Goal: Task Accomplishment & Management: Use online tool/utility

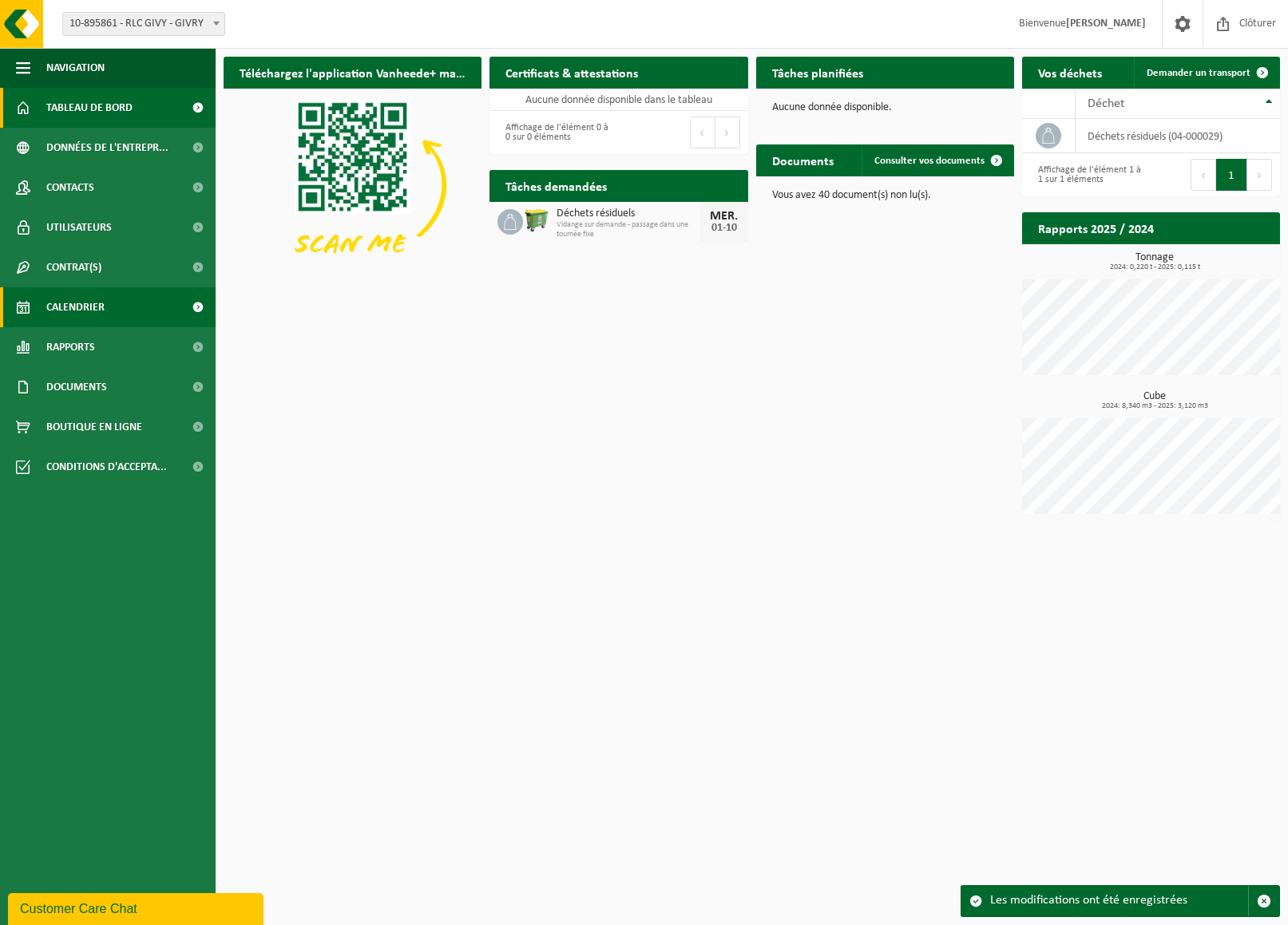
click at [79, 315] on span "Calendrier" at bounding box center [75, 306] width 58 height 40
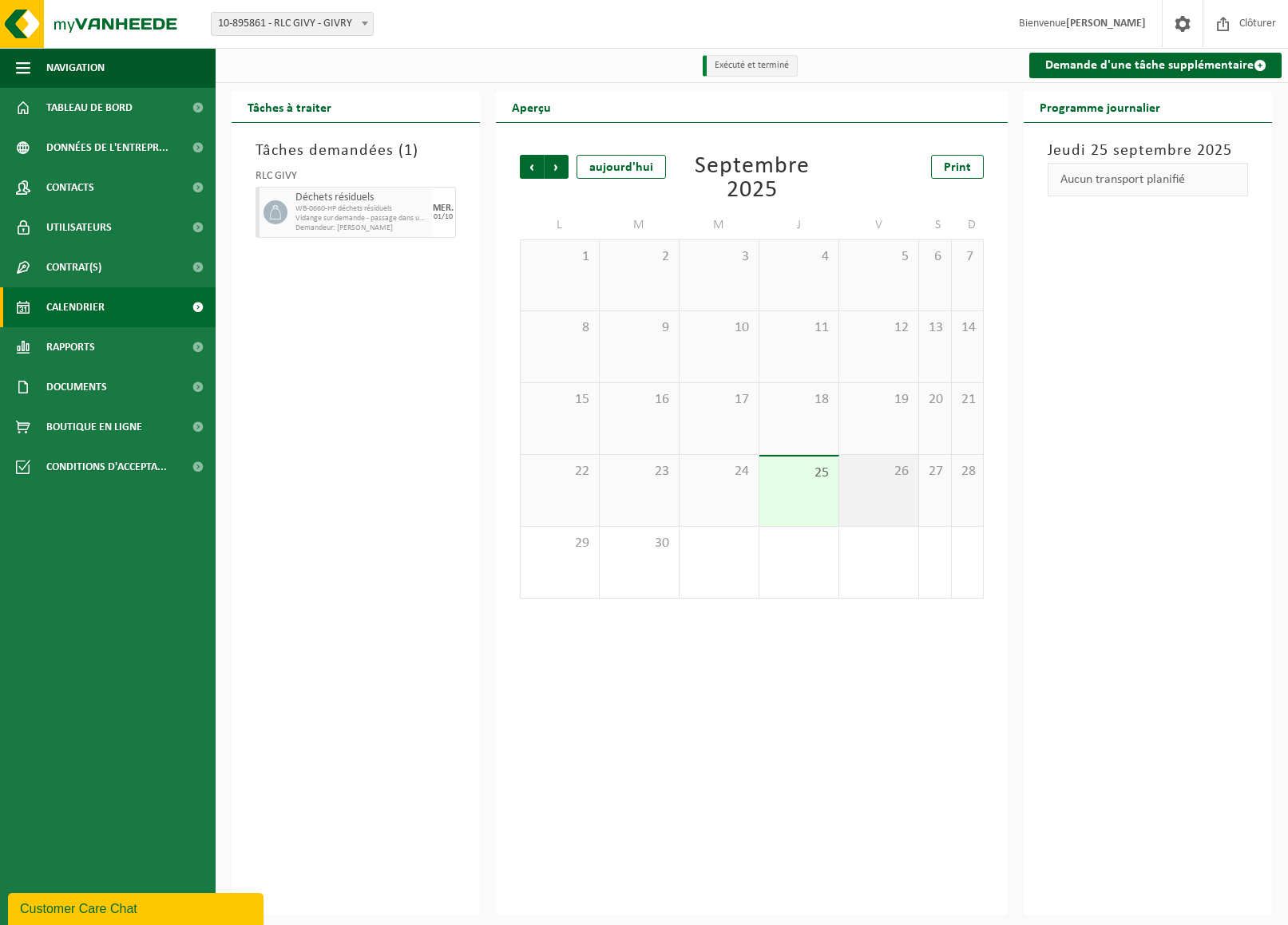
click at [861, 475] on span "26" at bounding box center [879, 472] width 63 height 18
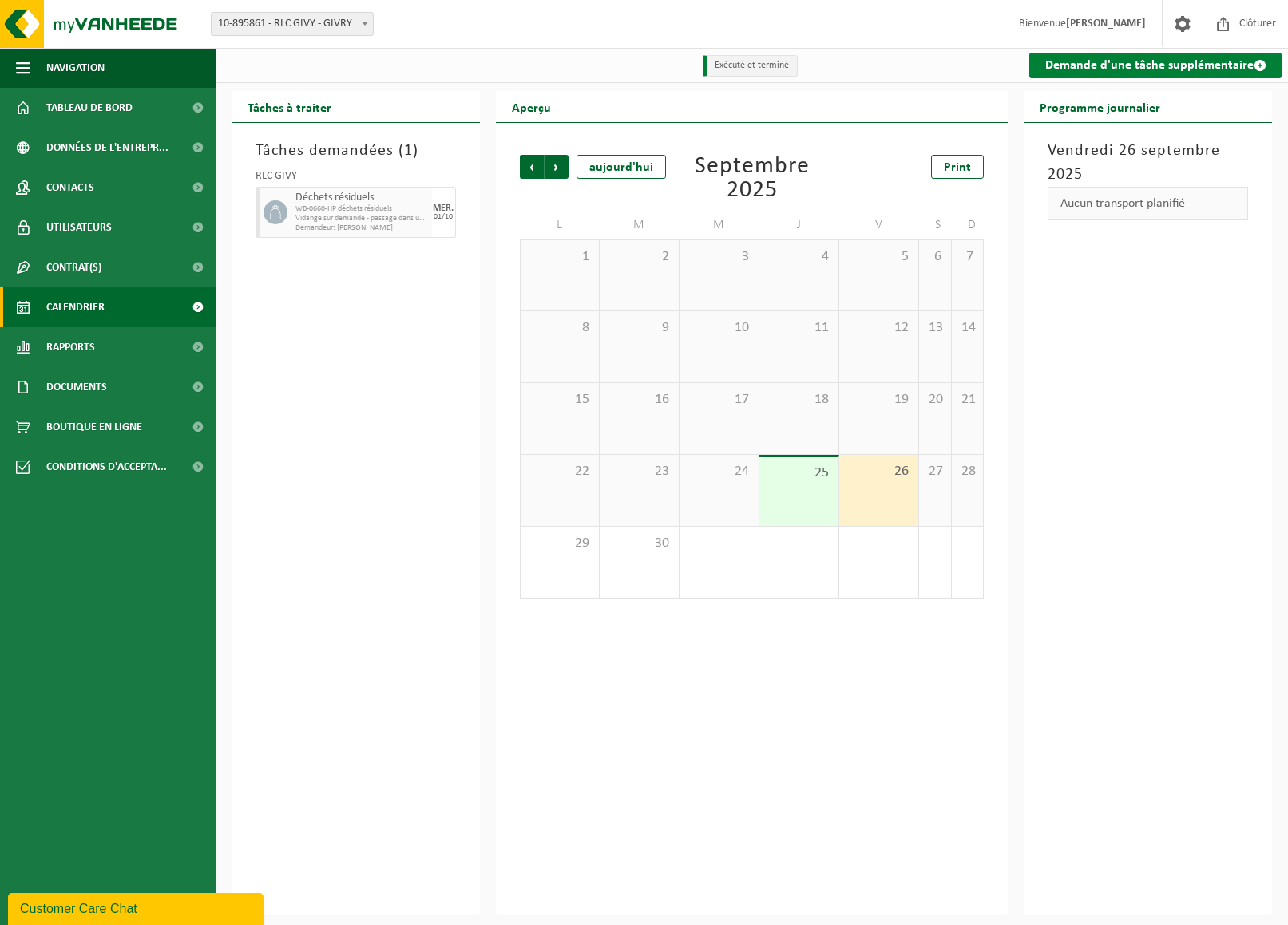
click at [1084, 64] on link "Demande d'une tâche supplémentaire" at bounding box center [1155, 66] width 252 height 26
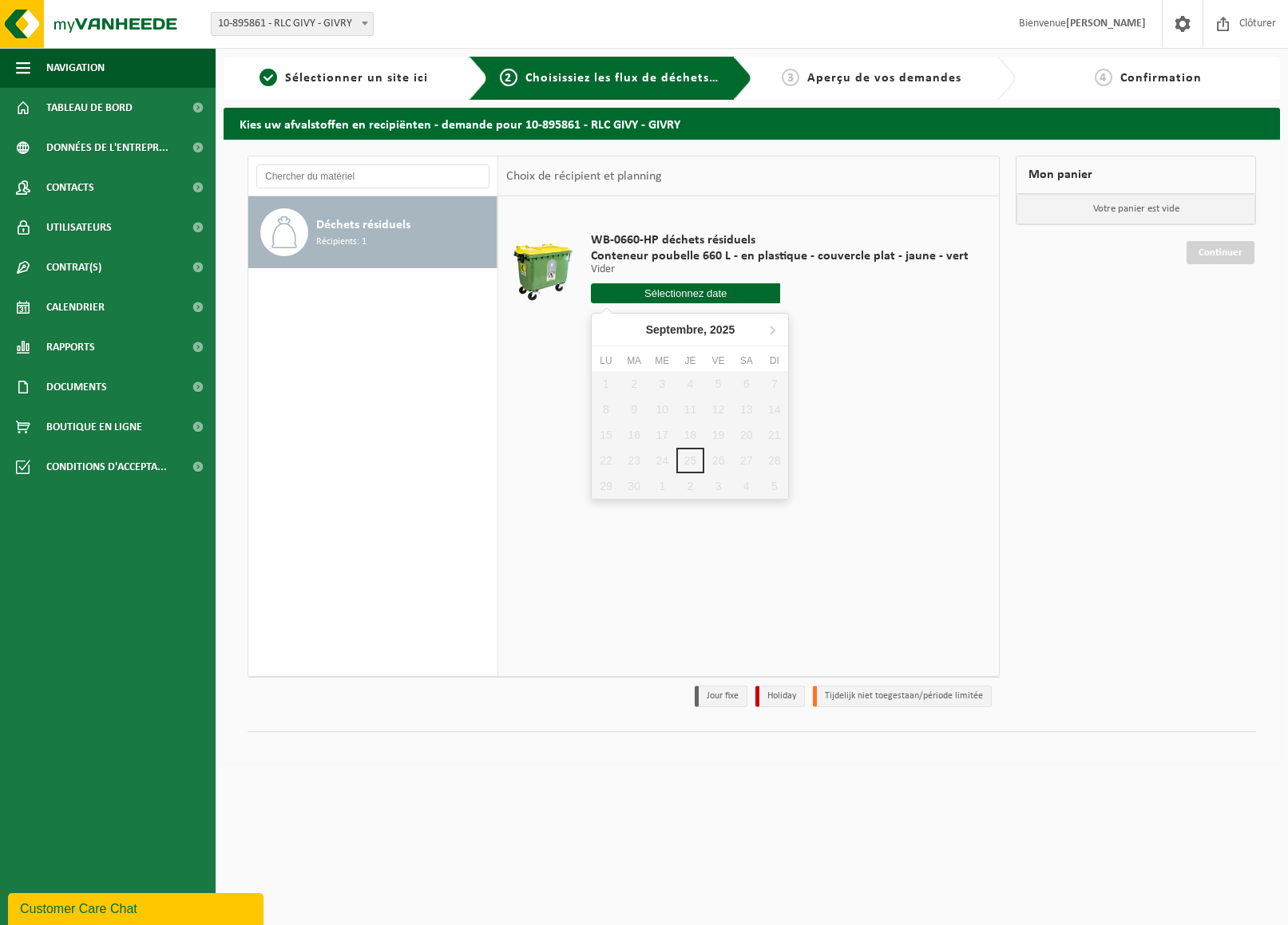
click at [681, 293] on input "text" at bounding box center [685, 293] width 189 height 20
click at [722, 461] on div "1 2 3 4 5 6 7 8 9 10 11 12 13 14 15 16 17 18 19 20 21 22 23 24 25 26 27 28 29 3…" at bounding box center [690, 435] width 196 height 128
click at [337, 400] on div "Déchets résiduels Récipients: 1" at bounding box center [373, 436] width 250 height 480
click at [77, 106] on span "Tableau de bord" at bounding box center [89, 107] width 86 height 40
